Goal: Feedback & Contribution: Submit feedback/report problem

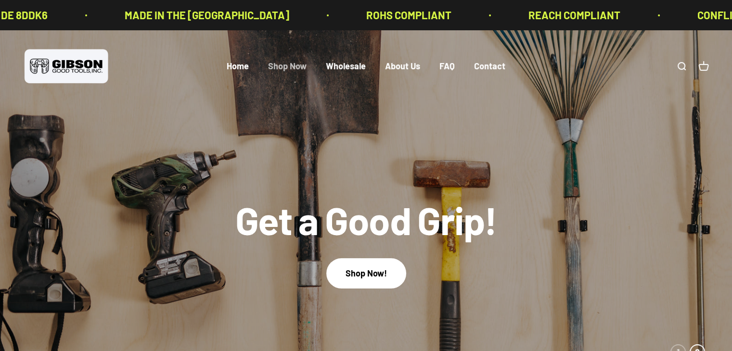
click at [288, 66] on link "Shop Now" at bounding box center [287, 66] width 38 height 11
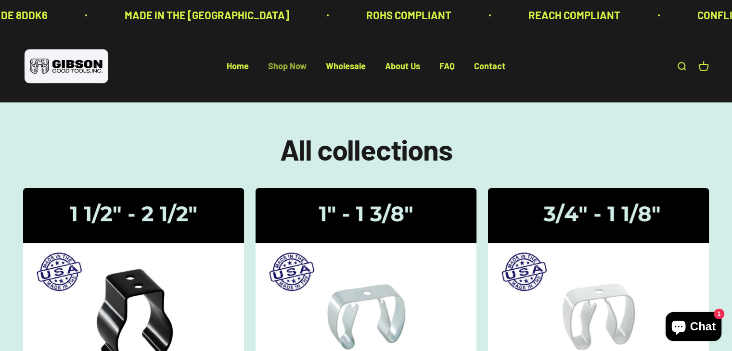
click at [290, 66] on link "Shop Now" at bounding box center [287, 66] width 38 height 11
click at [701, 324] on span "Chat" at bounding box center [702, 326] width 25 height 14
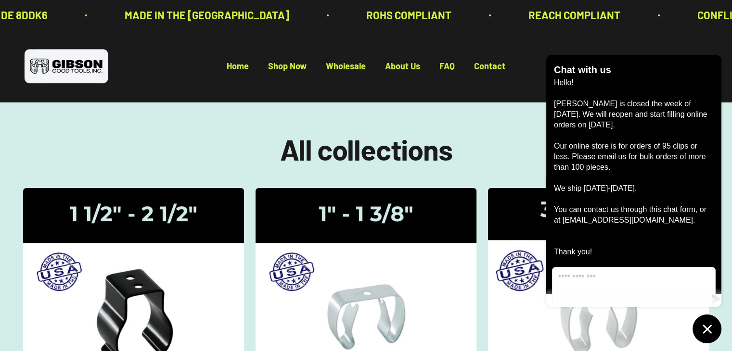
click at [525, 214] on img at bounding box center [598, 290] width 234 height 216
click at [534, 237] on img at bounding box center [598, 290] width 234 height 216
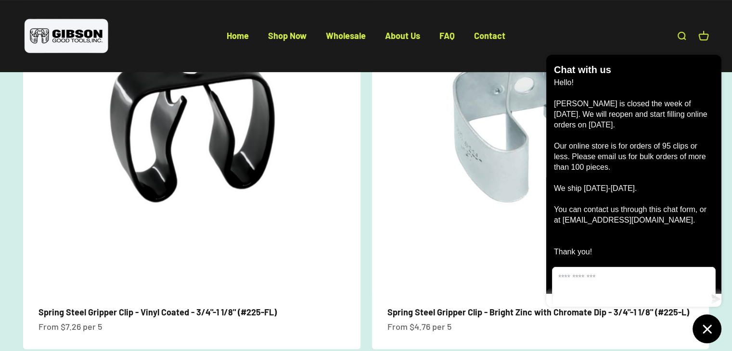
scroll to position [67, 0]
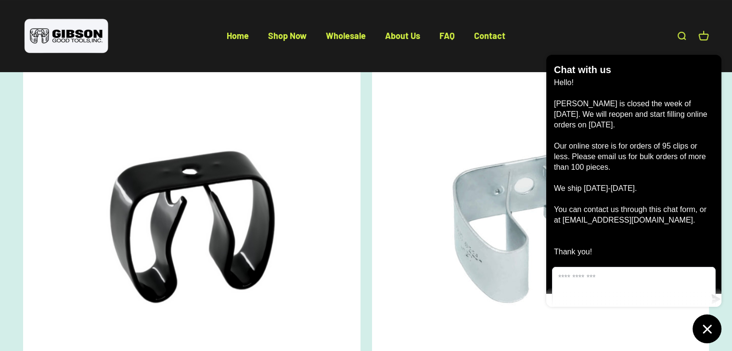
click at [440, 250] on img at bounding box center [540, 226] width 337 height 337
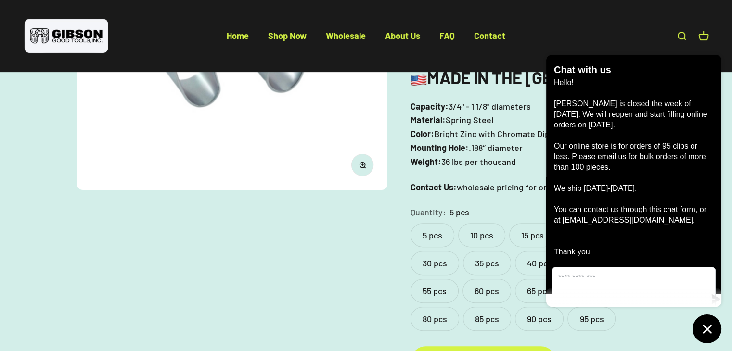
scroll to position [241, 0]
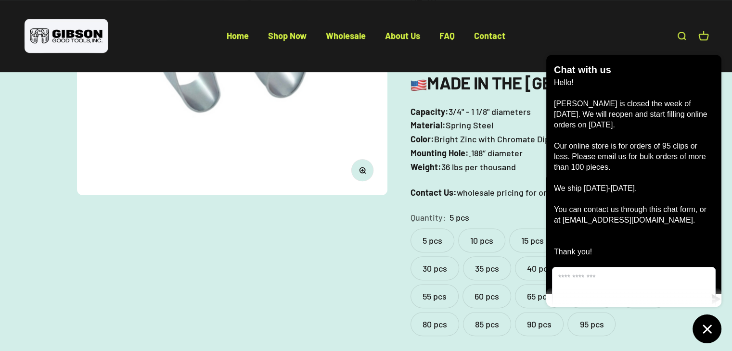
click at [315, 300] on div "Zoom Go to item 1 Go to item 2 Go to item 3 [PERSON_NAME] Good Tools Spring Ste…" at bounding box center [366, 140] width 686 height 510
click at [706, 331] on icon "Chat window" at bounding box center [707, 329] width 15 height 15
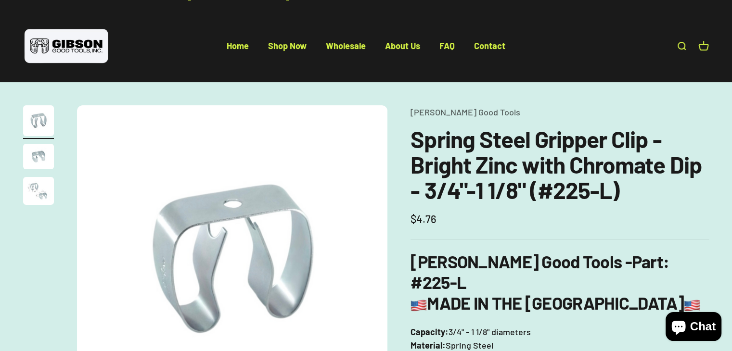
scroll to position [0, 0]
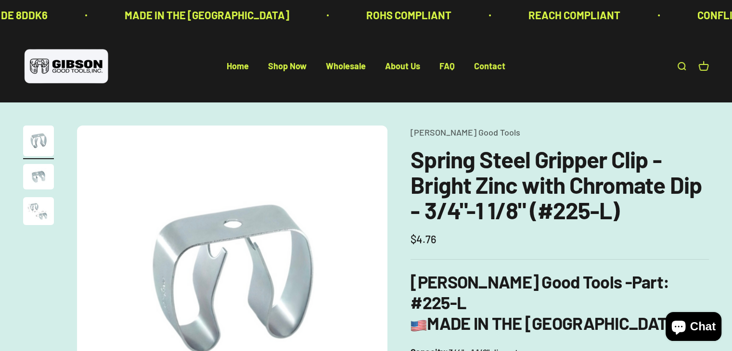
click at [36, 175] on img "Go to item 2" at bounding box center [38, 176] width 31 height 25
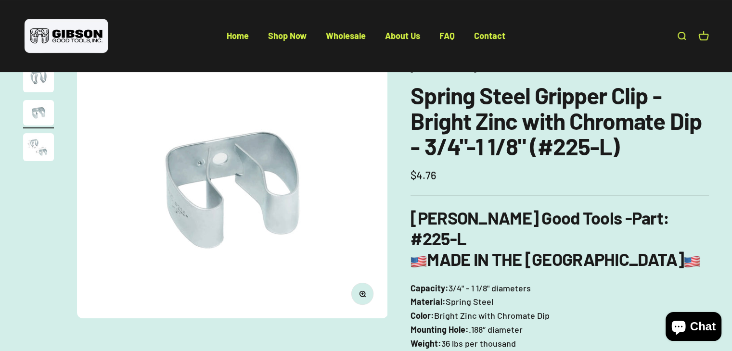
scroll to position [48, 0]
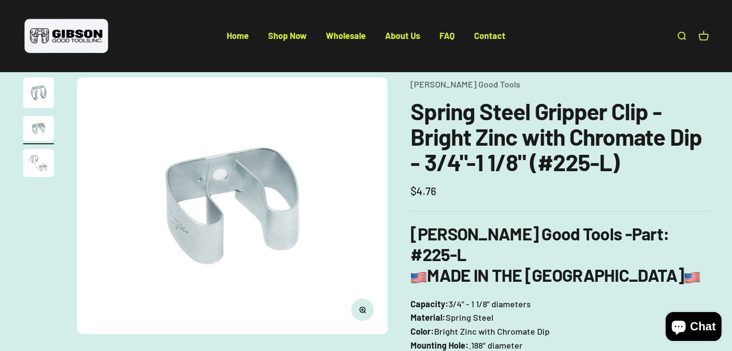
click at [33, 160] on img "Go to item 3" at bounding box center [38, 163] width 31 height 28
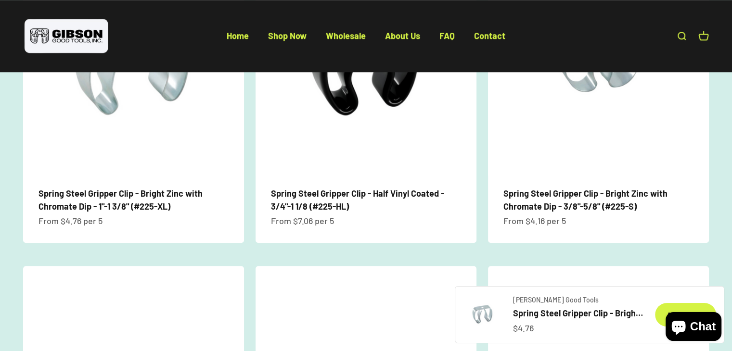
scroll to position [625, 0]
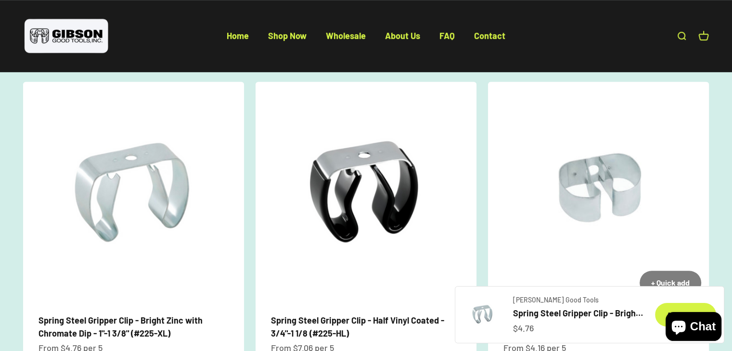
click at [564, 236] on img at bounding box center [598, 192] width 221 height 221
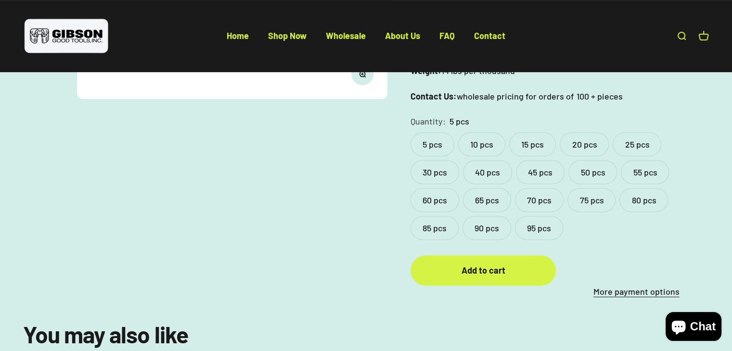
scroll to position [289, 0]
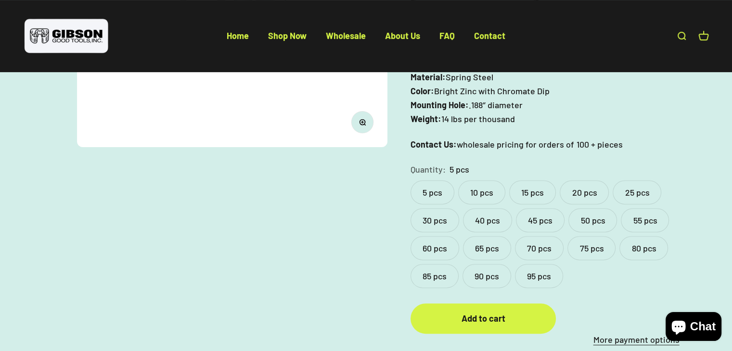
click at [539, 264] on label "95 pcs" at bounding box center [539, 276] width 48 height 24
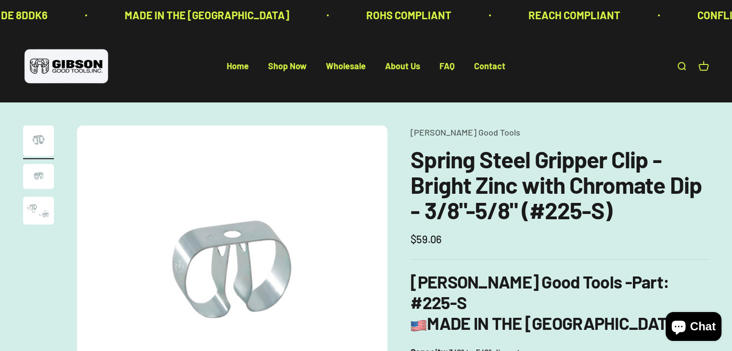
click at [702, 65] on link "Open cart 0" at bounding box center [703, 66] width 11 height 11
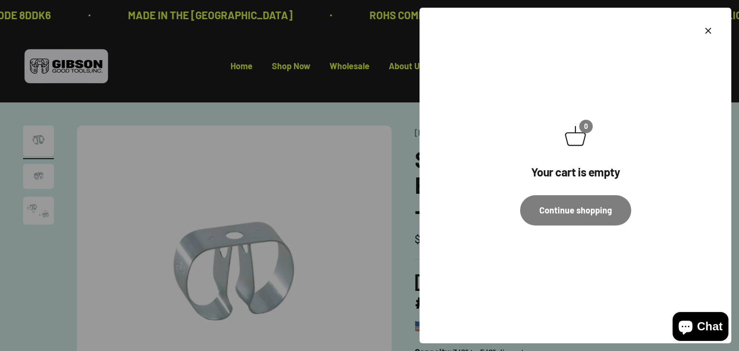
click at [709, 30] on icon "Close" at bounding box center [708, 31] width 12 height 12
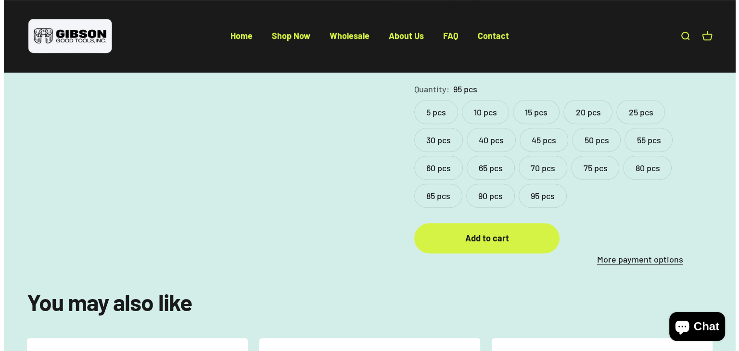
scroll to position [385, 0]
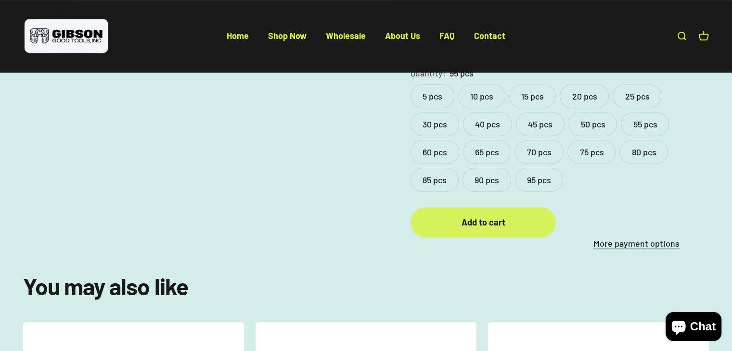
click at [476, 216] on div "Add to cart" at bounding box center [483, 223] width 107 height 14
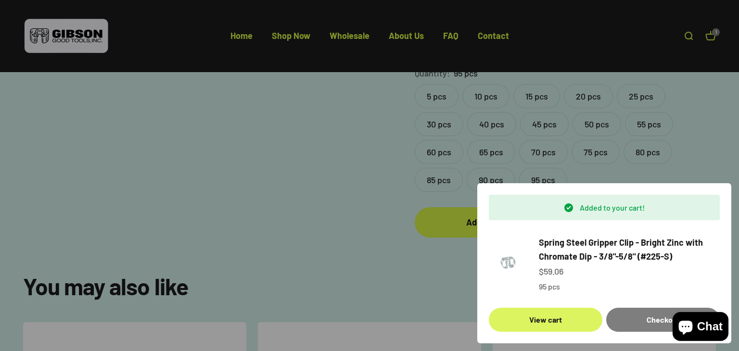
click at [537, 316] on link "View cart" at bounding box center [546, 320] width 114 height 24
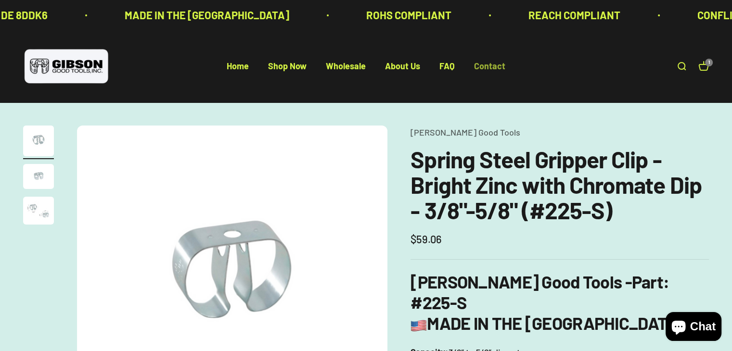
click at [489, 65] on link "Contact" at bounding box center [489, 66] width 31 height 11
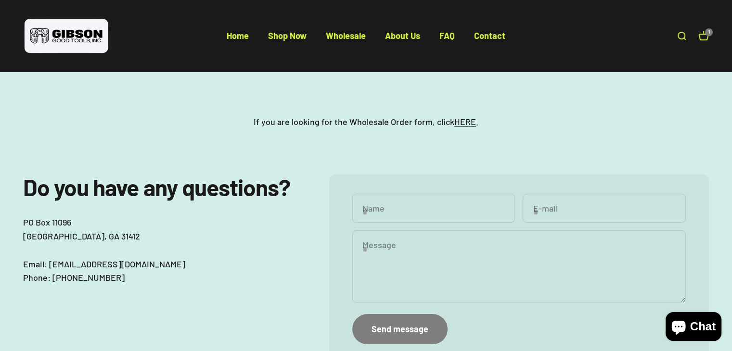
scroll to position [144, 0]
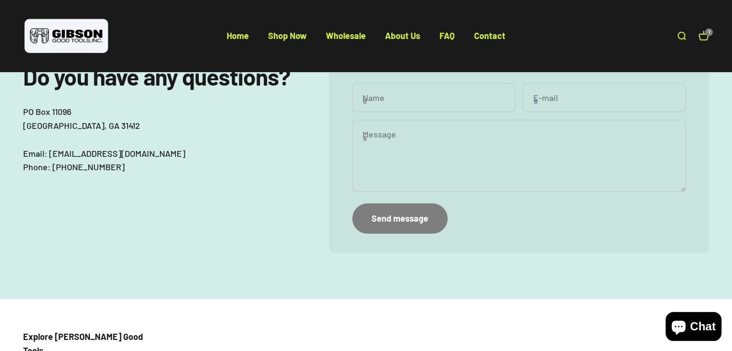
click at [399, 102] on input "Name" at bounding box center [433, 97] width 163 height 29
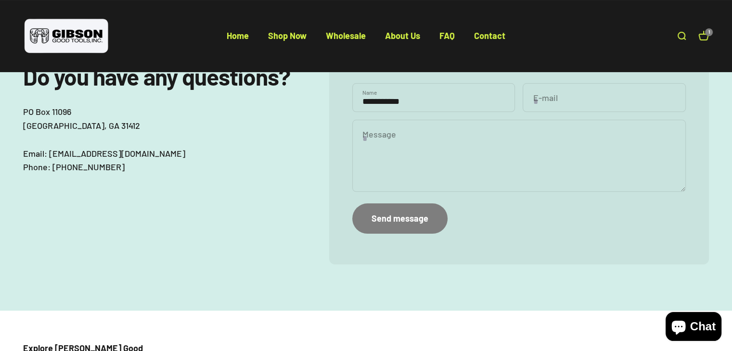
type input "**********"
type input "*"
drag, startPoint x: 425, startPoint y: 103, endPoint x: 344, endPoint y: 102, distance: 80.3
click at [344, 102] on div "**********" at bounding box center [519, 164] width 380 height 200
type input "*******"
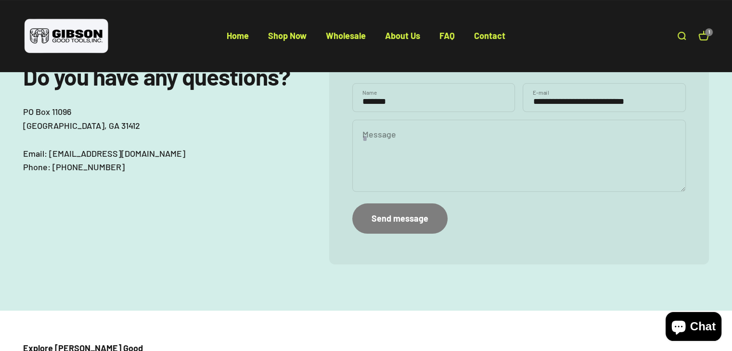
type input "**********"
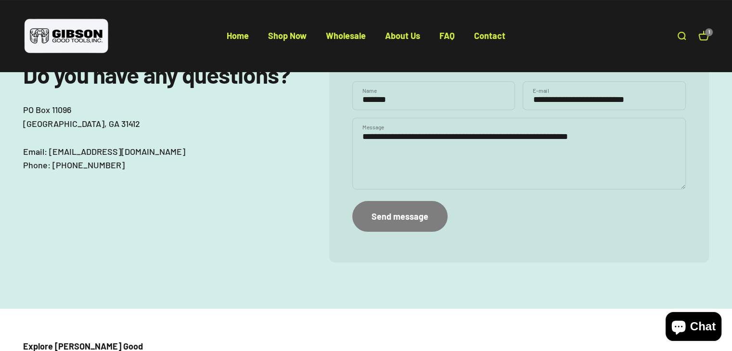
scroll to position [96, 0]
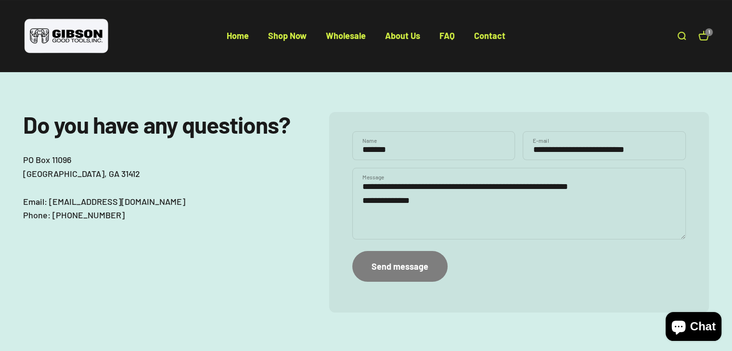
click at [364, 200] on textarea "**********" at bounding box center [518, 204] width 333 height 72
click at [361, 200] on textarea "**********" at bounding box center [518, 204] width 333 height 72
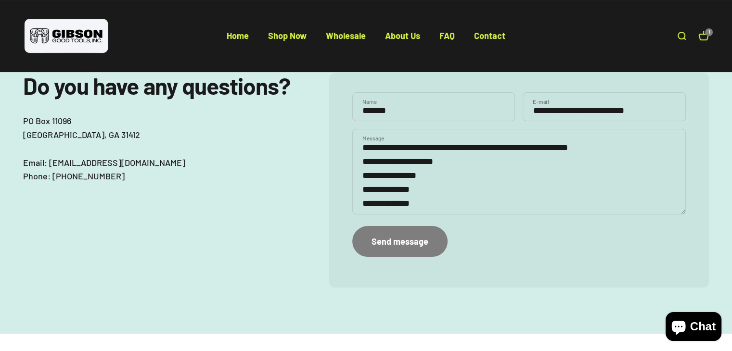
scroll to position [192, 0]
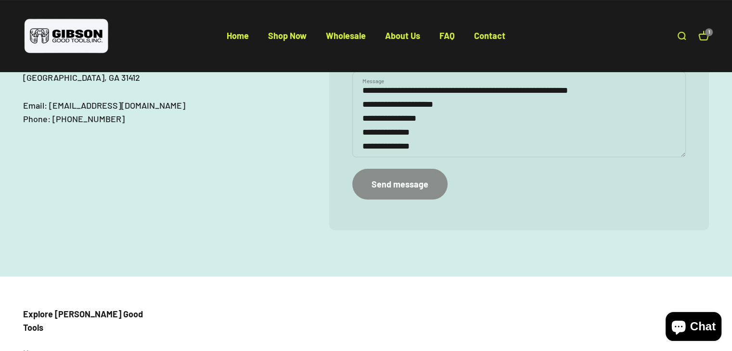
type textarea "**********"
click at [385, 183] on div "Send message" at bounding box center [399, 185] width 57 height 14
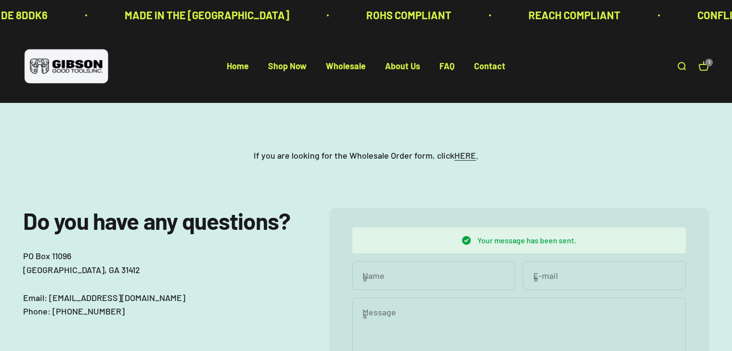
scroll to position [146, 0]
